Goal: Task Accomplishment & Management: Manage account settings

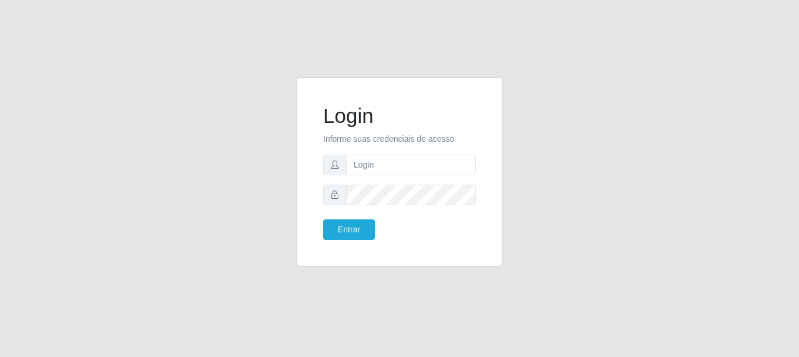
drag, startPoint x: 608, startPoint y: 295, endPoint x: 570, endPoint y: 380, distance: 92.8
click at [570, 356] on html "Login Informe suas credenciais de acesso Entrar" at bounding box center [399, 178] width 799 height 357
click at [398, 167] on input "text" at bounding box center [411, 165] width 130 height 21
type input "[EMAIL_ADDRESS][DOMAIN_NAME]"
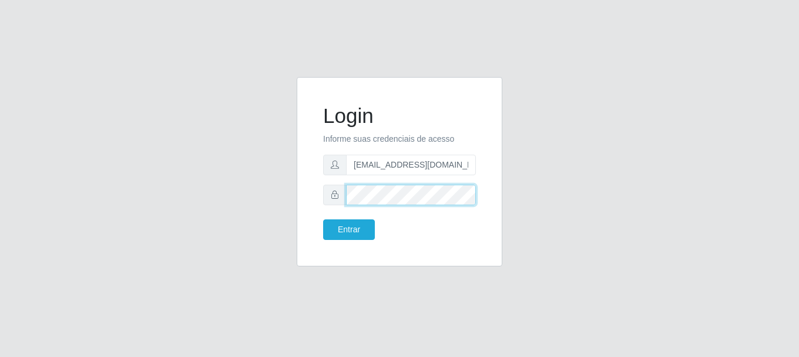
click at [323, 219] on button "Entrar" at bounding box center [349, 229] width 52 height 21
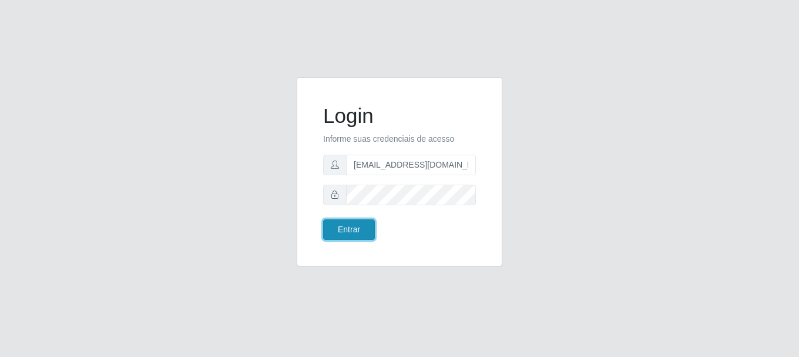
click at [355, 230] on button "Entrar" at bounding box center [349, 229] width 52 height 21
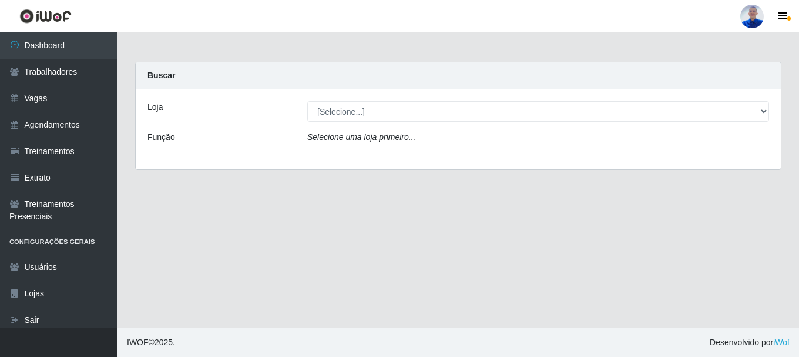
click at [326, 128] on div "Loja [Selecione...] Supermercado São Sebastião - Unidade Camalaú Função Selecio…" at bounding box center [458, 129] width 645 height 80
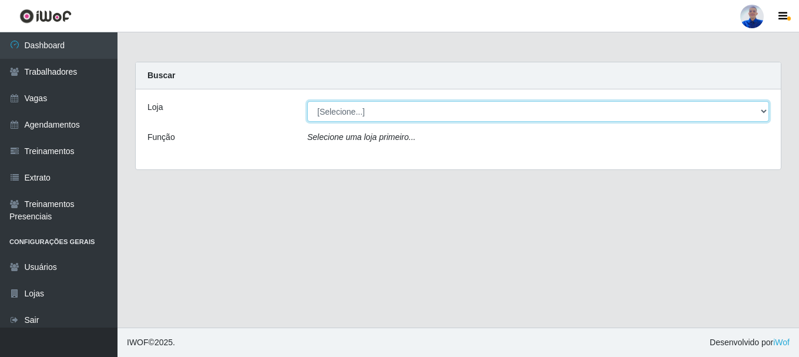
click at [334, 120] on select "[Selecione...] Supermercado São Sebastião - Unidade Camalaú" at bounding box center [538, 111] width 462 height 21
select select "165"
click at [307, 101] on select "[Selecione...] Supermercado São Sebastião - Unidade Camalaú" at bounding box center [538, 111] width 462 height 21
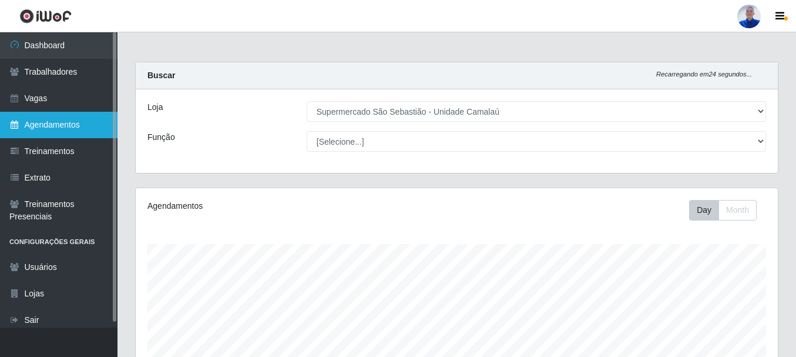
click at [52, 123] on link "Agendamentos" at bounding box center [59, 125] width 118 height 26
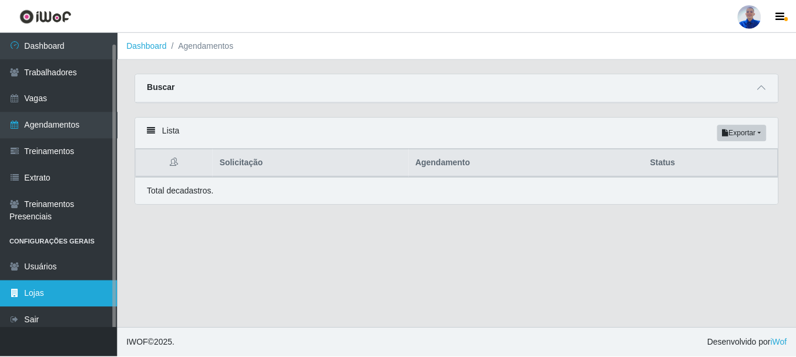
scroll to position [6, 0]
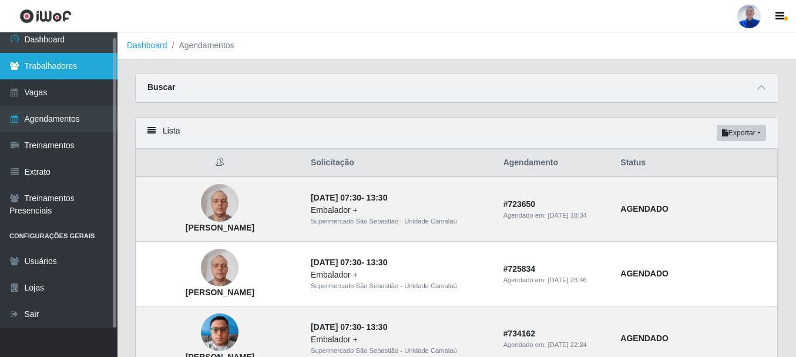
click at [35, 63] on link "Trabalhadores" at bounding box center [59, 66] width 118 height 26
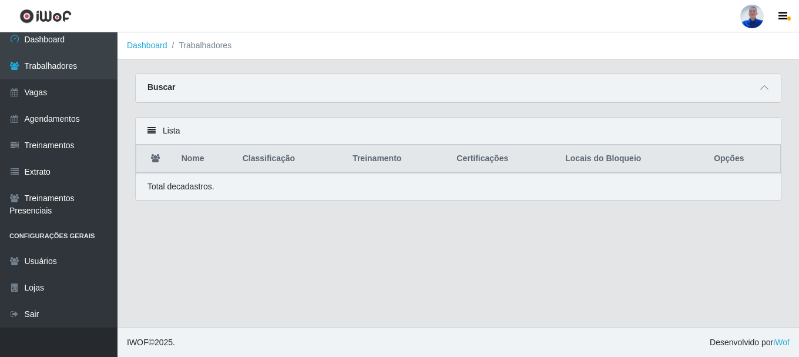
click at [770, 97] on div "Buscar" at bounding box center [458, 88] width 645 height 28
click at [767, 90] on icon at bounding box center [764, 87] width 8 height 8
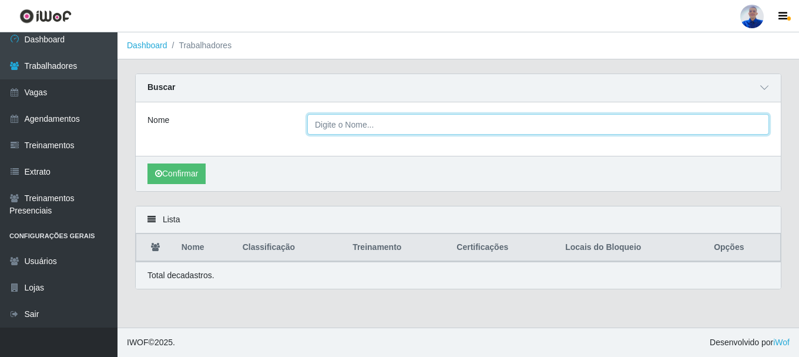
click at [613, 120] on input "Nome" at bounding box center [538, 124] width 462 height 21
type input "laura"
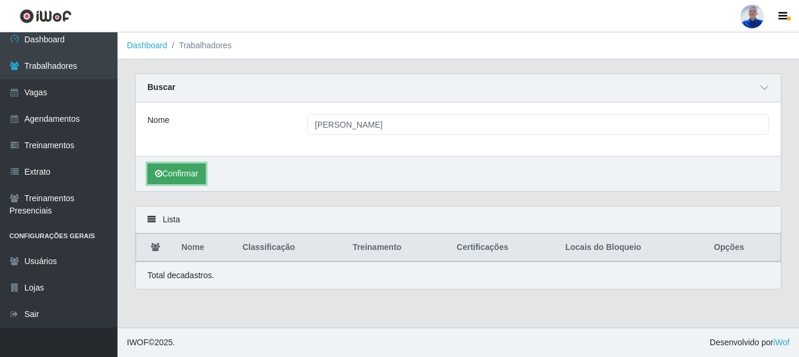
click at [172, 174] on button "Confirmar" at bounding box center [176, 173] width 58 height 21
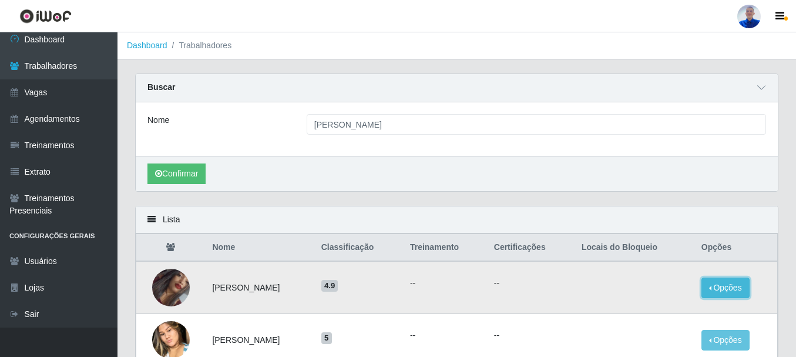
click at [719, 289] on button "Opções" at bounding box center [725, 287] width 48 height 21
click at [257, 283] on td "Laura Antônia da Silva Faustino" at bounding box center [259, 287] width 109 height 53
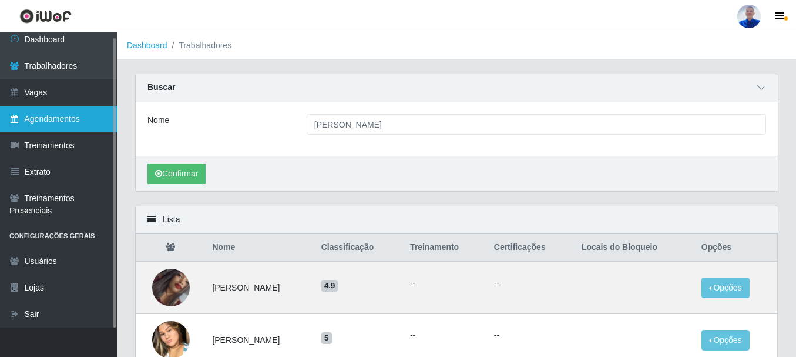
click at [82, 113] on link "Agendamentos" at bounding box center [59, 119] width 118 height 26
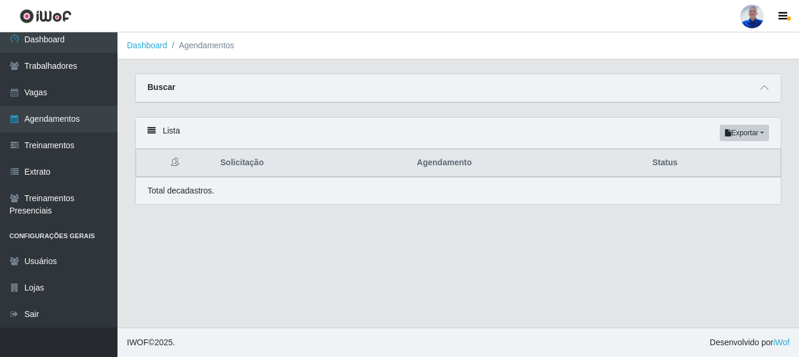
click at [772, 93] on div "Buscar" at bounding box center [458, 88] width 645 height 28
click at [762, 91] on icon at bounding box center [764, 87] width 8 height 8
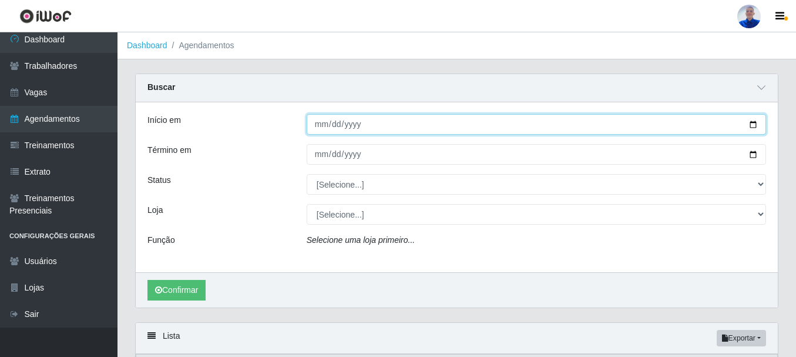
click at [354, 130] on input "Início em" at bounding box center [536, 124] width 459 height 21
click at [321, 131] on input "Início em" at bounding box center [536, 124] width 459 height 21
click at [320, 130] on input "Início em" at bounding box center [536, 124] width 459 height 21
click at [320, 126] on input "Início em" at bounding box center [536, 124] width 459 height 21
type input "2025-09-12"
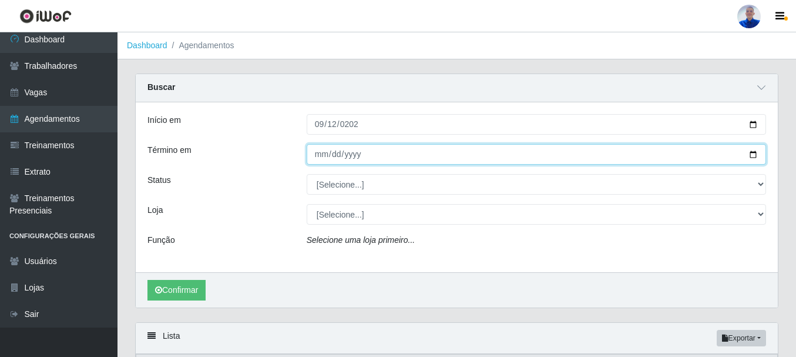
click at [324, 150] on input "Término em" at bounding box center [536, 154] width 459 height 21
type input "2025-09-12"
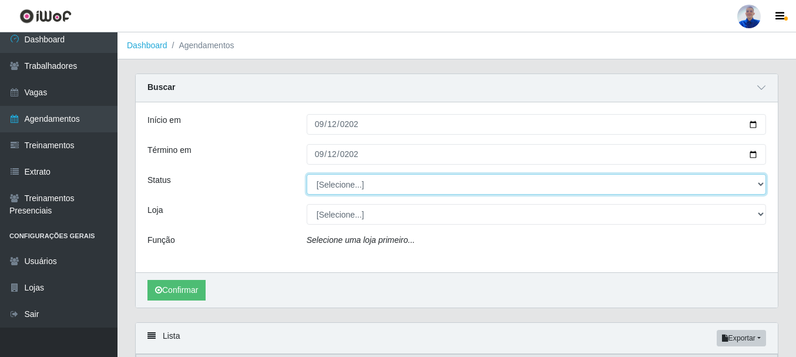
click at [330, 189] on select "[Selecione...] AGENDADO AGUARDANDO LIBERAR EM ANDAMENTO EM REVISÃO FINALIZADO C…" at bounding box center [536, 184] width 459 height 21
select select "CANCELADO"
click at [307, 174] on select "[Selecione...] AGENDADO AGUARDANDO LIBERAR EM ANDAMENTO EM REVISÃO FINALIZADO C…" at bounding box center [536, 184] width 459 height 21
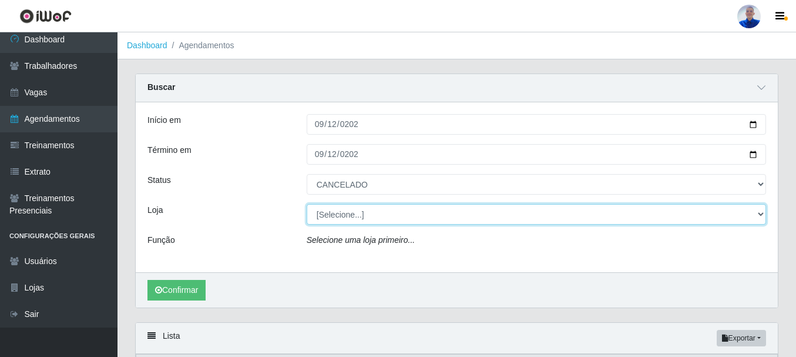
click at [327, 224] on select "[Selecione...] Supermercado São Sebastião - Unidade Camalaú" at bounding box center [536, 214] width 459 height 21
select select "165"
click at [307, 204] on select "[Selecione...] Supermercado São Sebastião - Unidade Camalaú" at bounding box center [536, 214] width 459 height 21
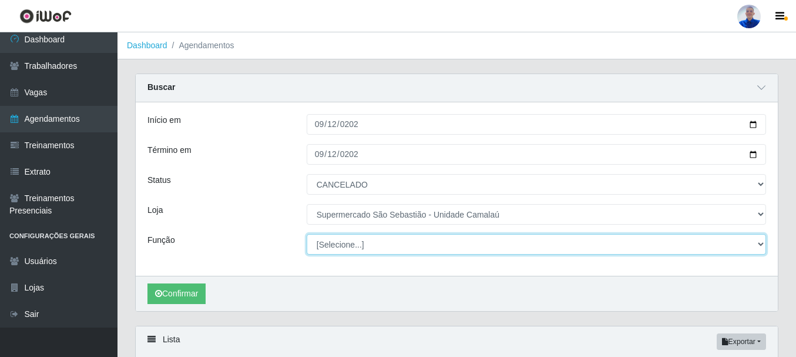
click at [315, 247] on select "[Selecione...] ASG ASG + ASG ++ Auxiliar de entrega + Auxiliar de entrega ++ Au…" at bounding box center [536, 244] width 459 height 21
select select "72"
click at [307, 234] on select "[Selecione...] ASG ASG + ASG ++ Auxiliar de entrega + Auxiliar de entrega ++ Au…" at bounding box center [536, 244] width 459 height 21
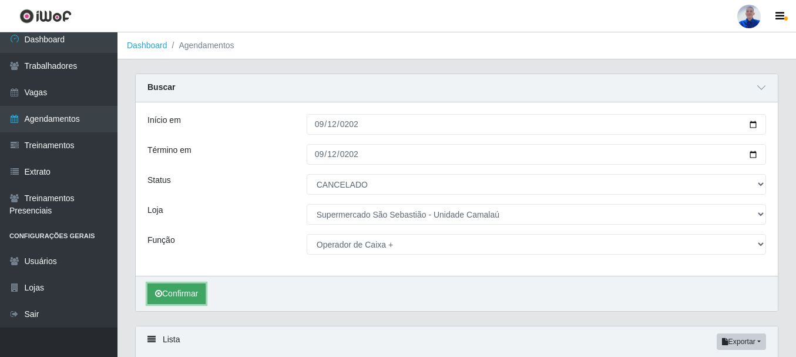
click at [194, 288] on button "Confirmar" at bounding box center [176, 293] width 58 height 21
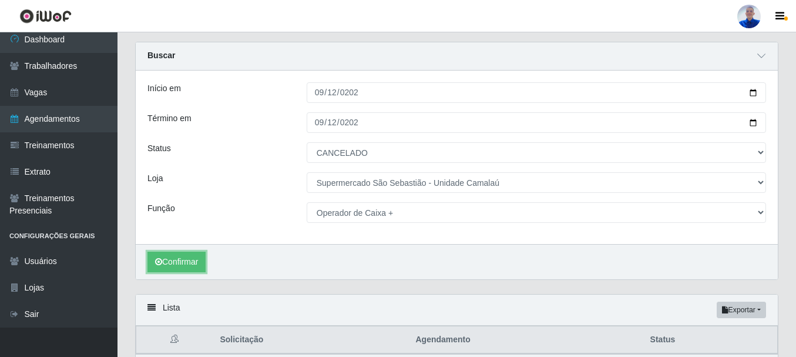
scroll to position [100, 0]
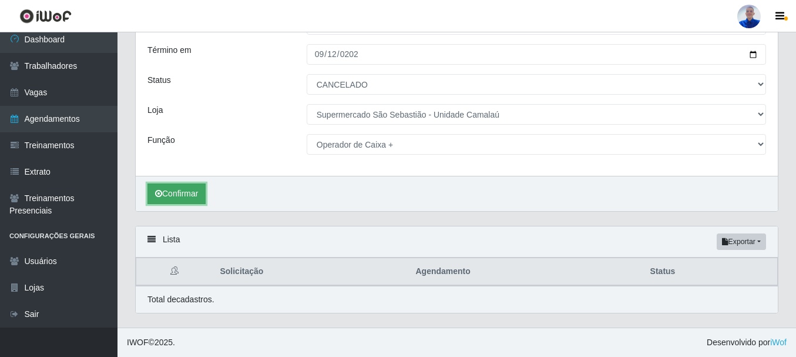
click at [189, 198] on button "Confirmar" at bounding box center [176, 193] width 58 height 21
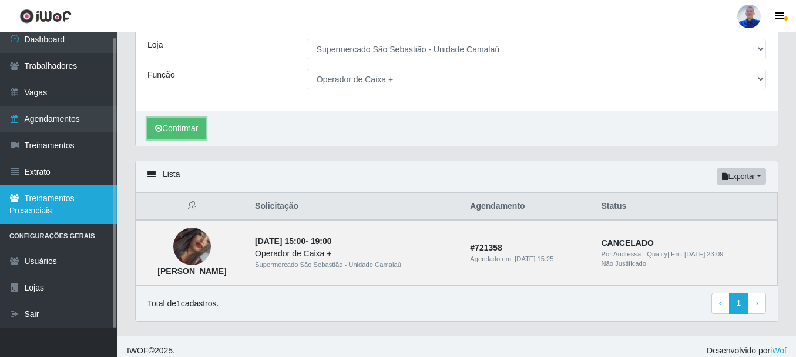
scroll to position [174, 0]
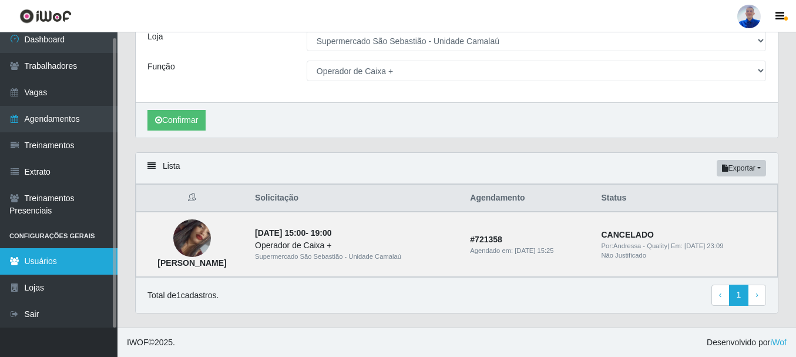
click at [38, 260] on link "Usuários" at bounding box center [59, 261] width 118 height 26
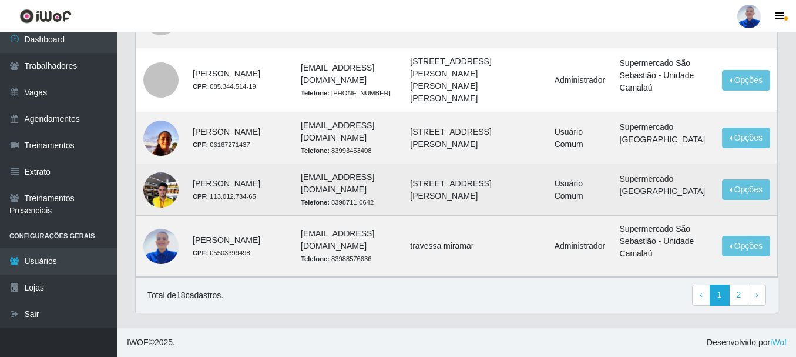
scroll to position [881, 0]
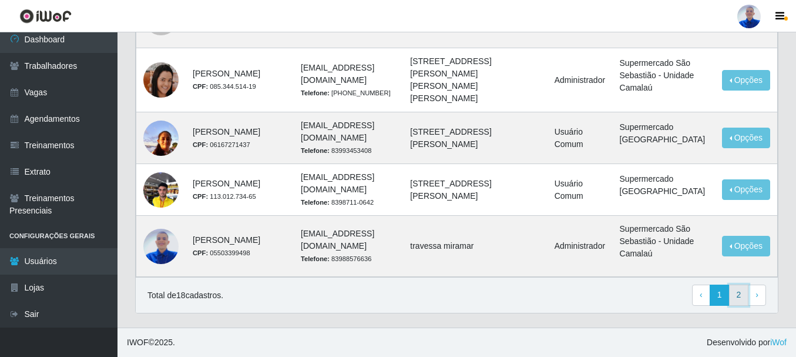
click at [733, 302] on link "2" at bounding box center [739, 294] width 20 height 21
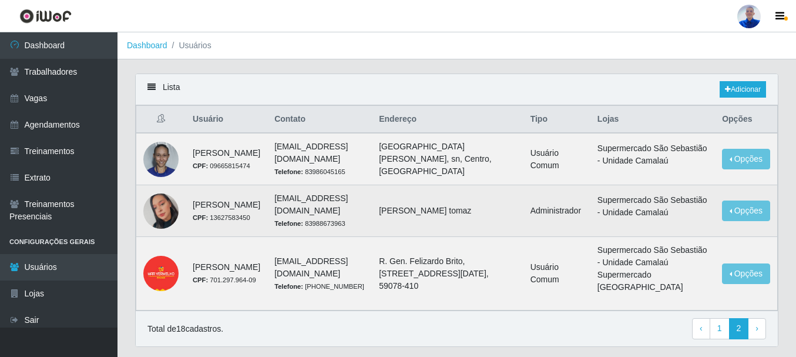
scroll to position [46, 0]
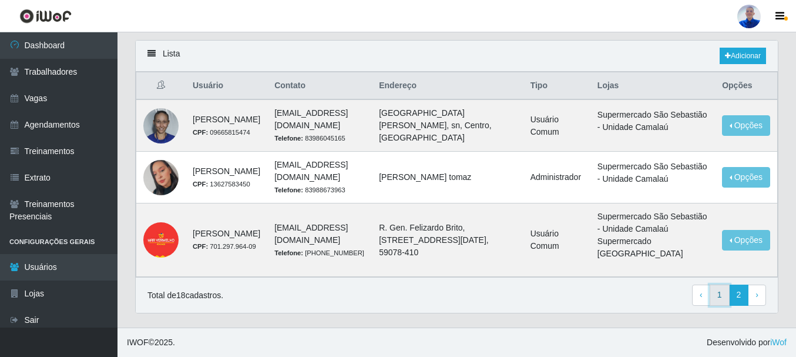
click at [713, 291] on link "1" at bounding box center [720, 294] width 20 height 21
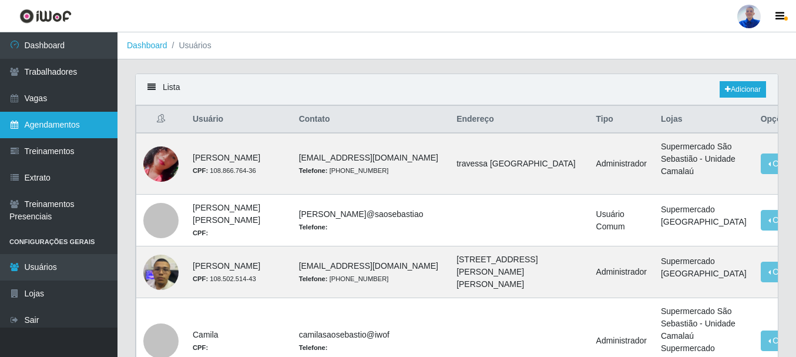
click at [37, 133] on link "Agendamentos" at bounding box center [59, 125] width 118 height 26
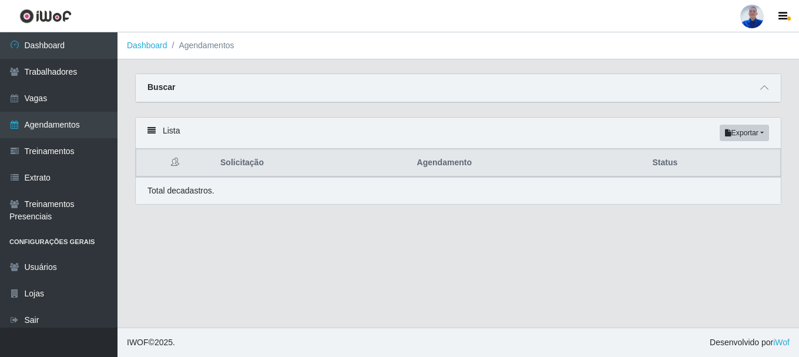
drag, startPoint x: 311, startPoint y: 85, endPoint x: 316, endPoint y: 101, distance: 17.1
click at [311, 88] on div "Buscar" at bounding box center [458, 88] width 645 height 28
drag, startPoint x: 512, startPoint y: 96, endPoint x: 780, endPoint y: 149, distance: 273.8
click at [512, 96] on div "Buscar" at bounding box center [458, 88] width 645 height 28
click at [763, 80] on div "Buscar" at bounding box center [458, 88] width 645 height 28
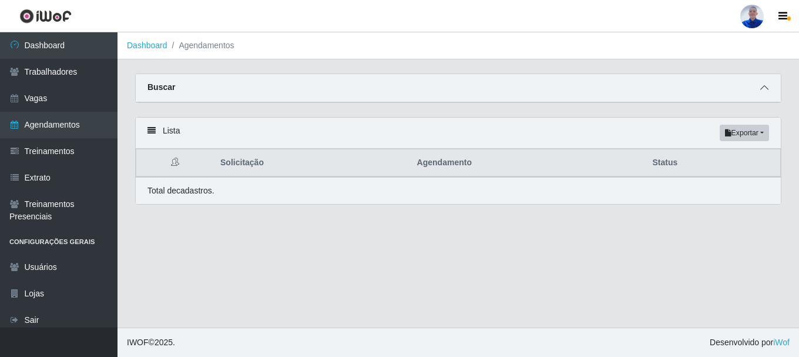
click at [763, 88] on icon at bounding box center [764, 87] width 8 height 8
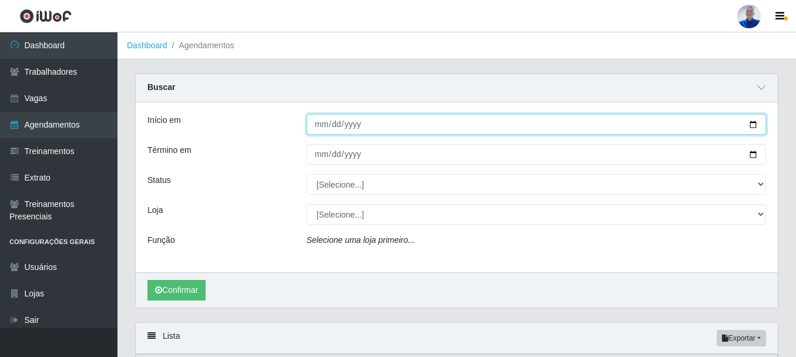
click at [314, 128] on input "Início em" at bounding box center [536, 124] width 459 height 21
type input "[DATE]"
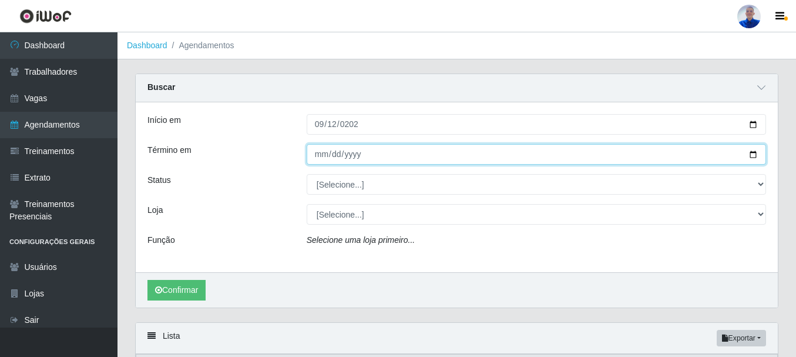
click at [321, 153] on input "Término em" at bounding box center [536, 154] width 459 height 21
type input "[DATE]"
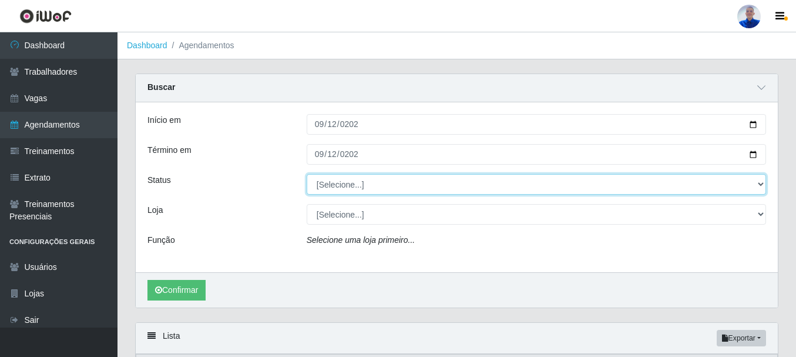
click at [335, 186] on select "[Selecione...] AGENDADO AGUARDANDO LIBERAR EM ANDAMENTO EM REVISÃO FINALIZADO C…" at bounding box center [536, 184] width 459 height 21
select select "CANCELADO"
click at [307, 174] on select "[Selecione...] AGENDADO AGUARDANDO LIBERAR EM ANDAMENTO EM REVISÃO FINALIZADO C…" at bounding box center [536, 184] width 459 height 21
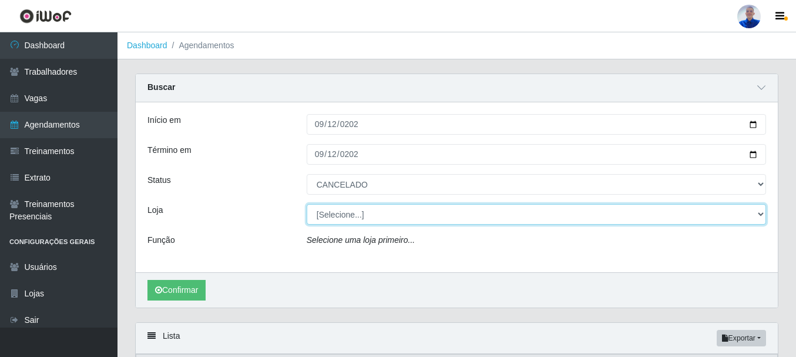
click at [361, 214] on select "[Selecione...] Supermercado [GEOGRAPHIC_DATA]" at bounding box center [536, 214] width 459 height 21
select select "165"
click at [307, 204] on select "[Selecione...] Supermercado [GEOGRAPHIC_DATA]" at bounding box center [536, 214] width 459 height 21
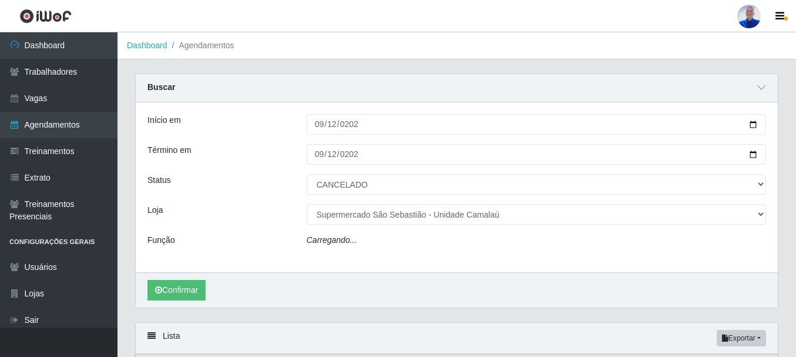
click at [360, 241] on div "Carregando..." at bounding box center [536, 242] width 477 height 17
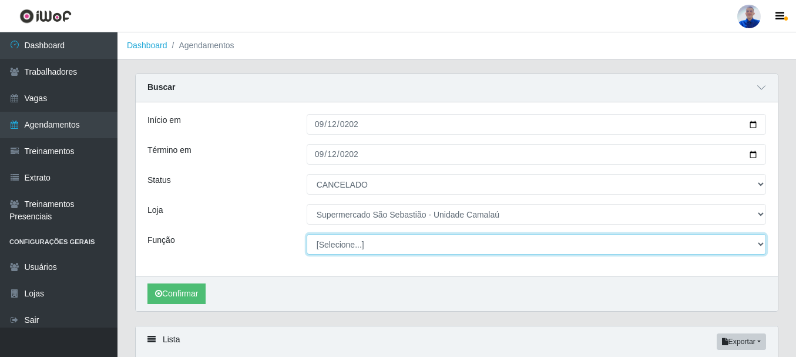
click at [364, 247] on select "[Selecione...] ASG ASG + ASG ++ Auxiliar de entrega + Auxiliar de entrega ++ Au…" at bounding box center [536, 244] width 459 height 21
click at [307, 234] on select "[Selecione...] ASG ASG + ASG ++ Auxiliar de entrega + Auxiliar de entrega ++ Au…" at bounding box center [536, 244] width 459 height 21
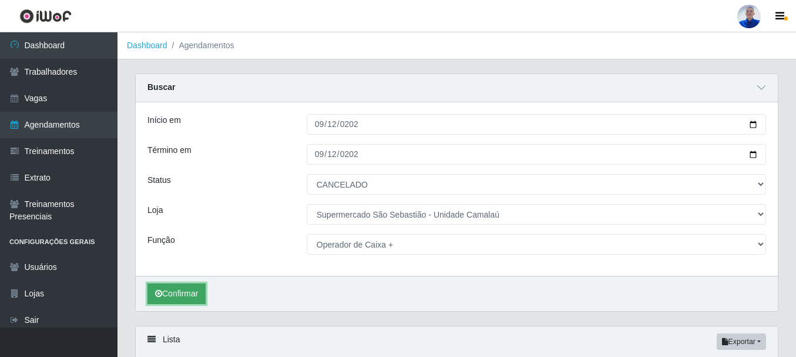
click at [157, 301] on button "Confirmar" at bounding box center [176, 293] width 58 height 21
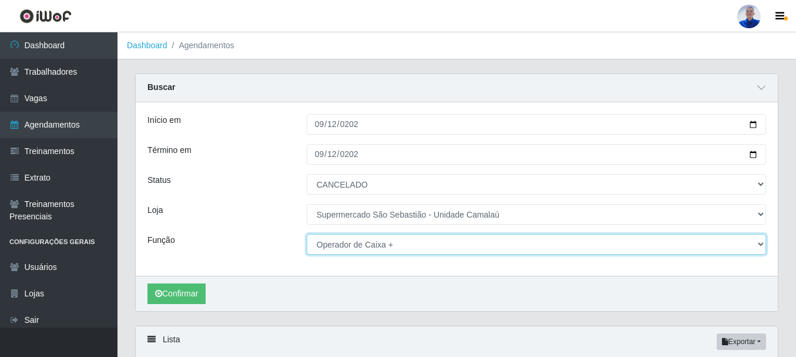
click at [335, 239] on select "[Selecione...] ASG ASG + ASG ++ Auxiliar de entrega + Auxiliar de entrega ++ Au…" at bounding box center [536, 244] width 459 height 21
select select "1"
click at [307, 234] on select "[Selecione...] ASG ASG + ASG ++ Auxiliar de entrega + Auxiliar de entrega ++ Au…" at bounding box center [536, 244] width 459 height 21
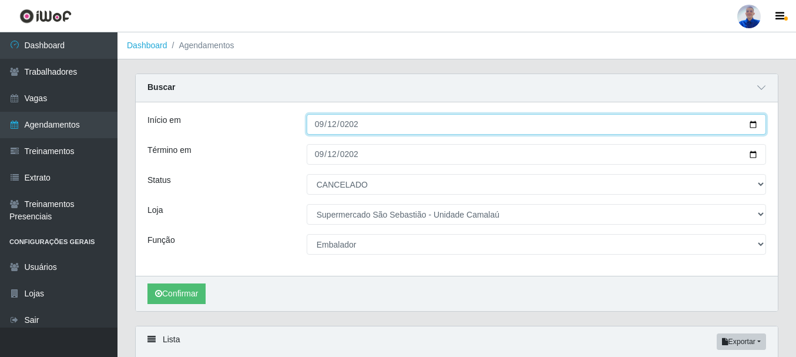
click at [318, 130] on input "2025-09-12" at bounding box center [536, 124] width 459 height 21
type input "2025-09-11"
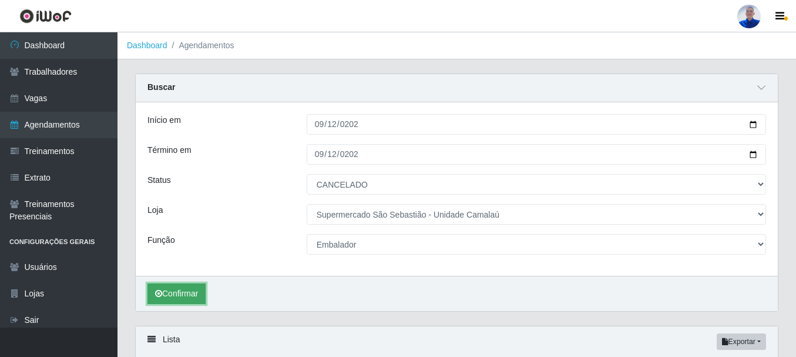
click at [190, 287] on button "Confirmar" at bounding box center [176, 293] width 58 height 21
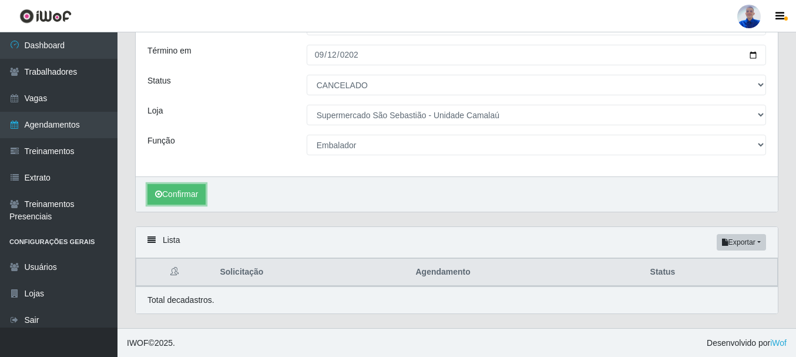
scroll to position [100, 0]
click at [194, 194] on button "Confirmar" at bounding box center [176, 193] width 58 height 21
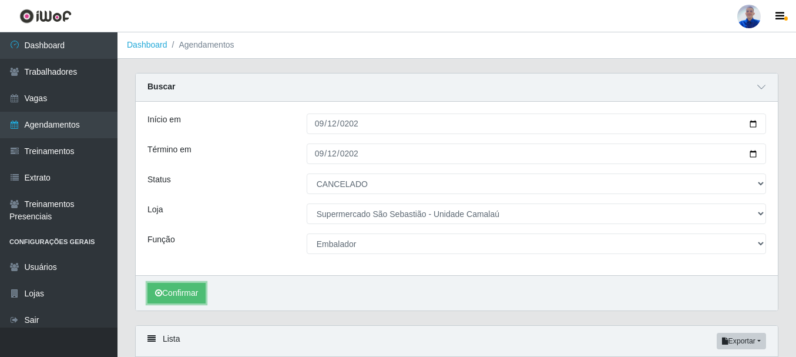
scroll to position [0, 0]
drag, startPoint x: 231, startPoint y: 301, endPoint x: 396, endPoint y: 380, distance: 182.6
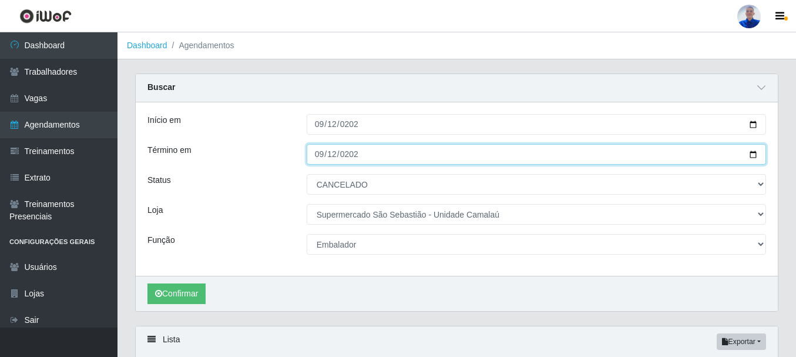
click at [317, 158] on input "2025-09-11" at bounding box center [536, 154] width 459 height 21
type input "2025-09-13"
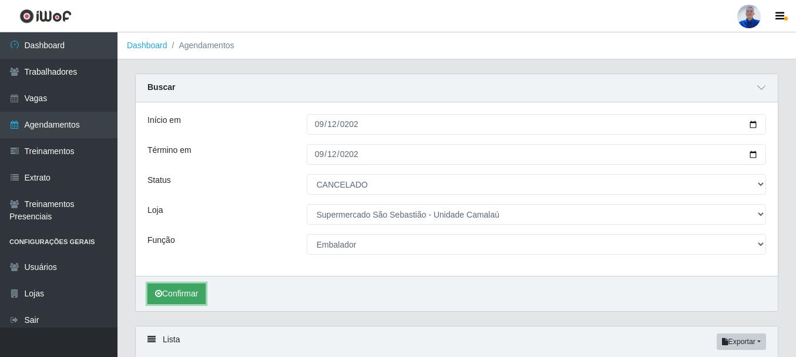
click at [173, 290] on button "Confirmar" at bounding box center [176, 293] width 58 height 21
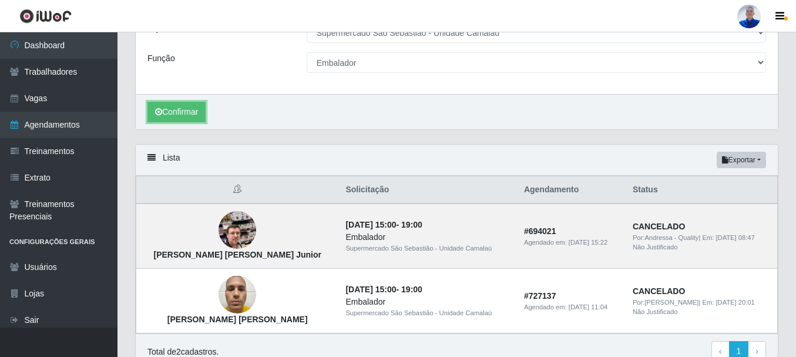
scroll to position [218, 0]
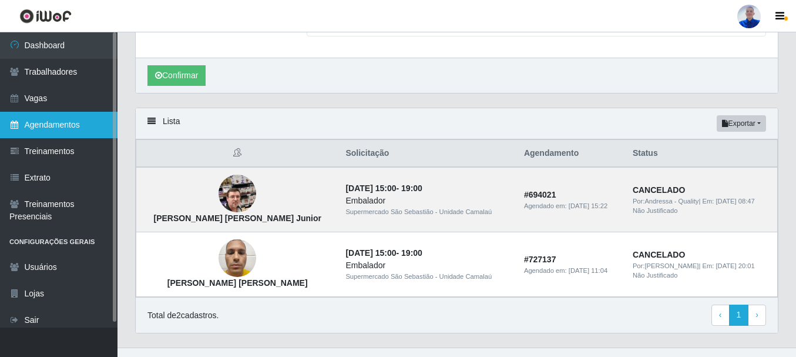
click at [61, 135] on link "Agendamentos" at bounding box center [59, 125] width 118 height 26
select select "[Selecione...]"
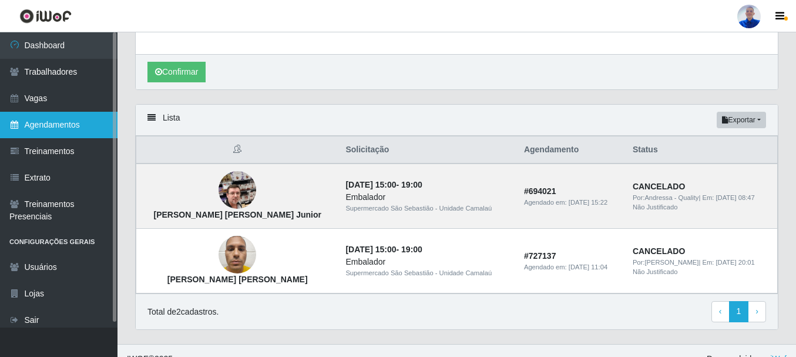
click at [88, 129] on link "Agendamentos" at bounding box center [59, 125] width 118 height 26
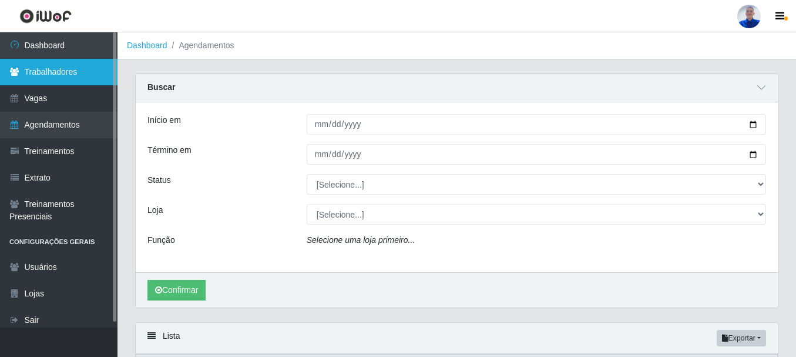
click at [68, 66] on link "Trabalhadores" at bounding box center [59, 72] width 118 height 26
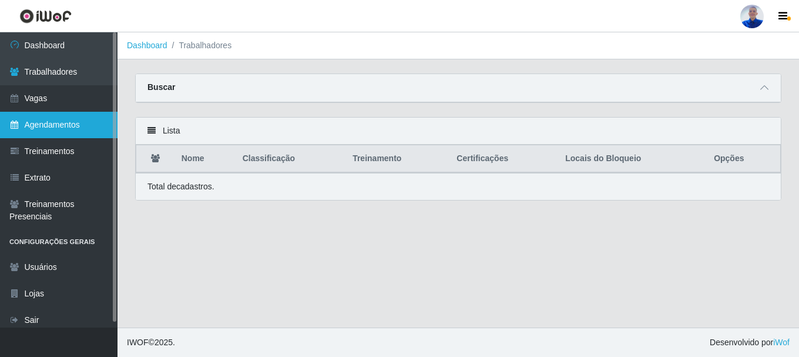
click at [66, 119] on link "Agendamentos" at bounding box center [59, 125] width 118 height 26
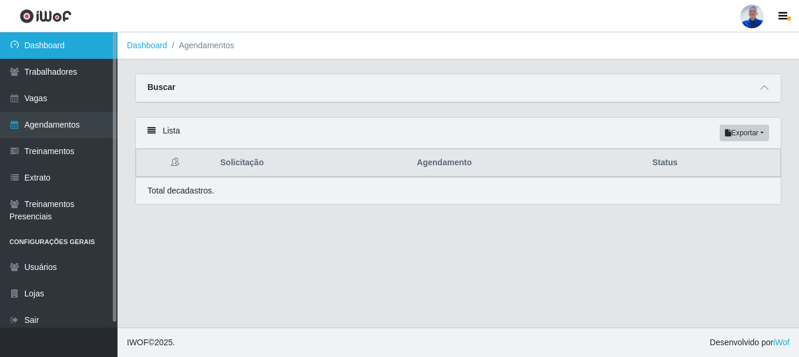
click at [45, 48] on link "Dashboard" at bounding box center [59, 45] width 118 height 26
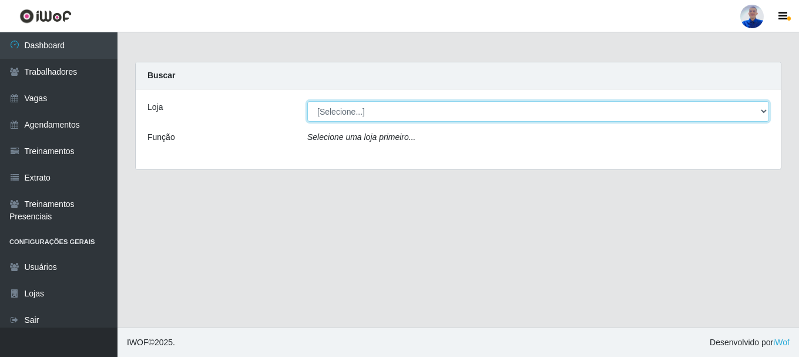
click at [344, 120] on select "[Selecione...] Supermercado São Sebastião - Unidade Camalaú" at bounding box center [538, 111] width 462 height 21
select select "165"
click at [307, 101] on select "[Selecione...] Supermercado São Sebastião - Unidade Camalaú" at bounding box center [538, 111] width 462 height 21
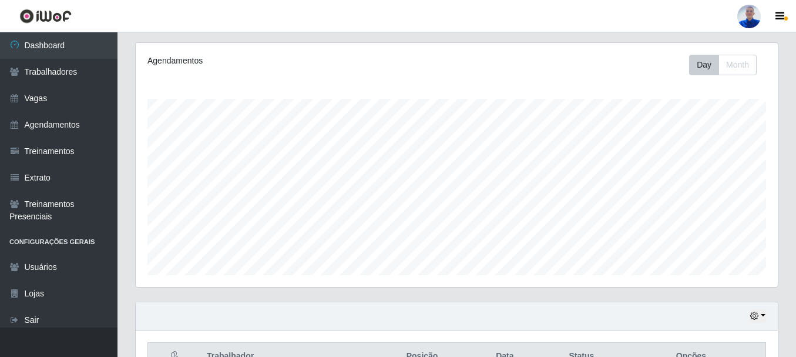
scroll to position [219, 0]
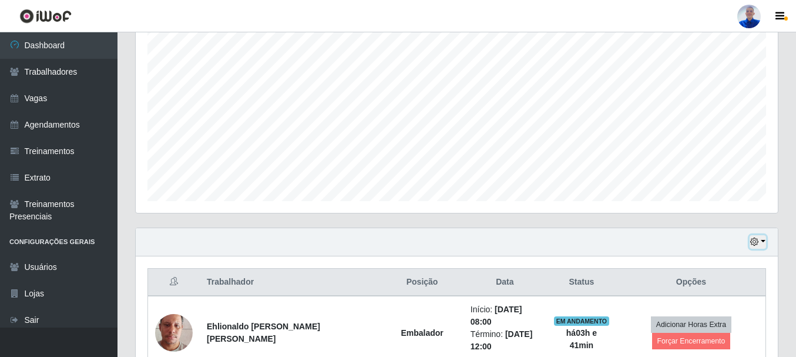
click at [765, 238] on button "button" at bounding box center [758, 242] width 16 height 14
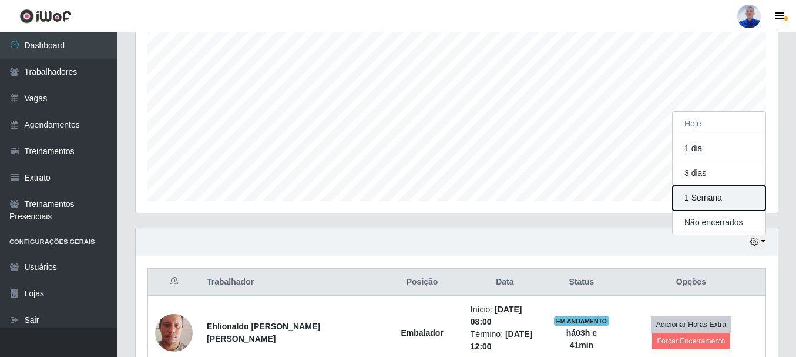
click at [741, 204] on button "1 Semana" at bounding box center [719, 198] width 93 height 25
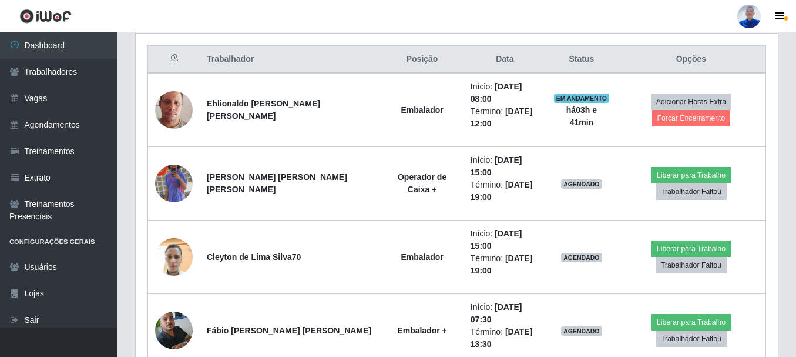
scroll to position [414, 0]
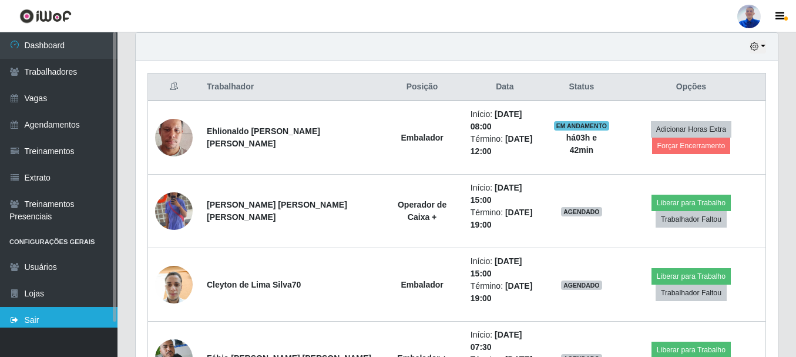
click at [61, 314] on link "Sair" at bounding box center [59, 320] width 118 height 26
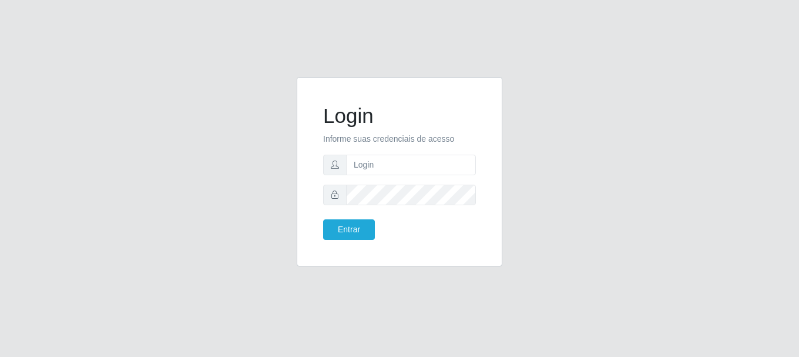
click at [516, 130] on div "Login Informe suas credenciais de acesso Entrar" at bounding box center [400, 178] width 670 height 203
